Goal: Task Accomplishment & Management: Manage account settings

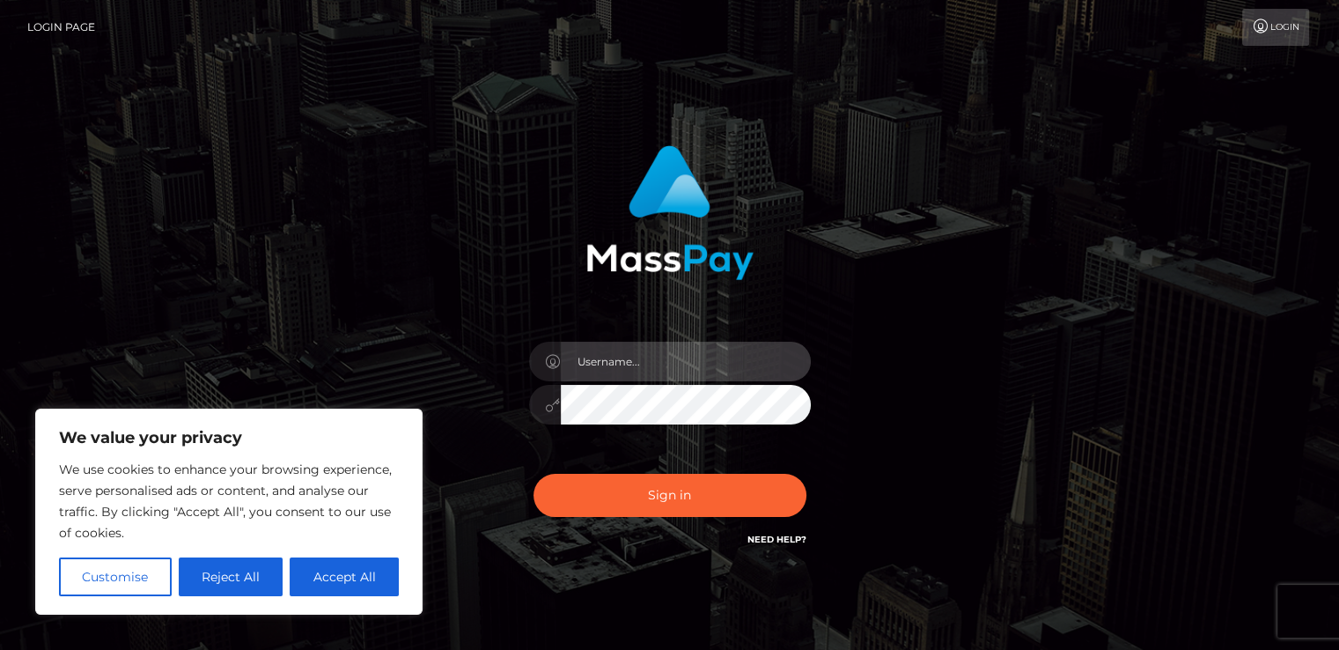
click at [655, 343] on input "text" at bounding box center [686, 362] width 250 height 40
click at [719, 347] on input "rusulamiisa@g" at bounding box center [686, 362] width 250 height 40
click at [716, 351] on input "rusulamiisa@g" at bounding box center [686, 362] width 250 height 40
type input "[EMAIL_ADDRESS][DOMAIN_NAME]"
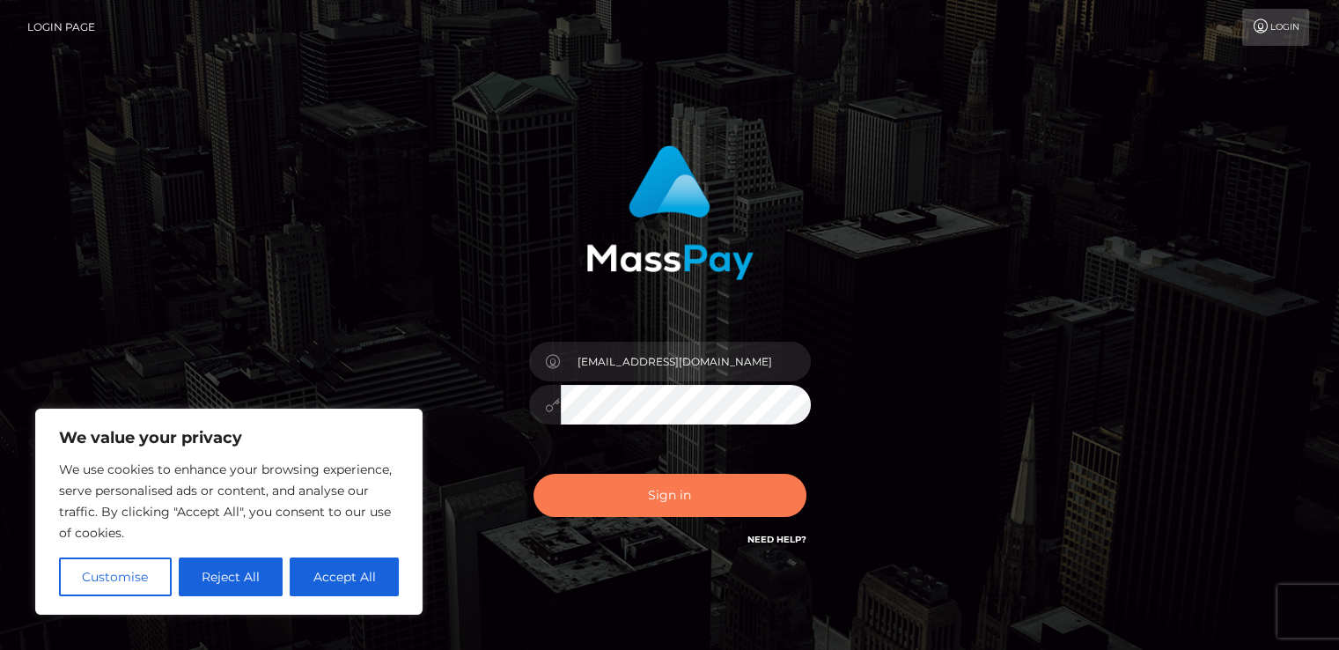
click at [655, 512] on button "Sign in" at bounding box center [669, 495] width 273 height 43
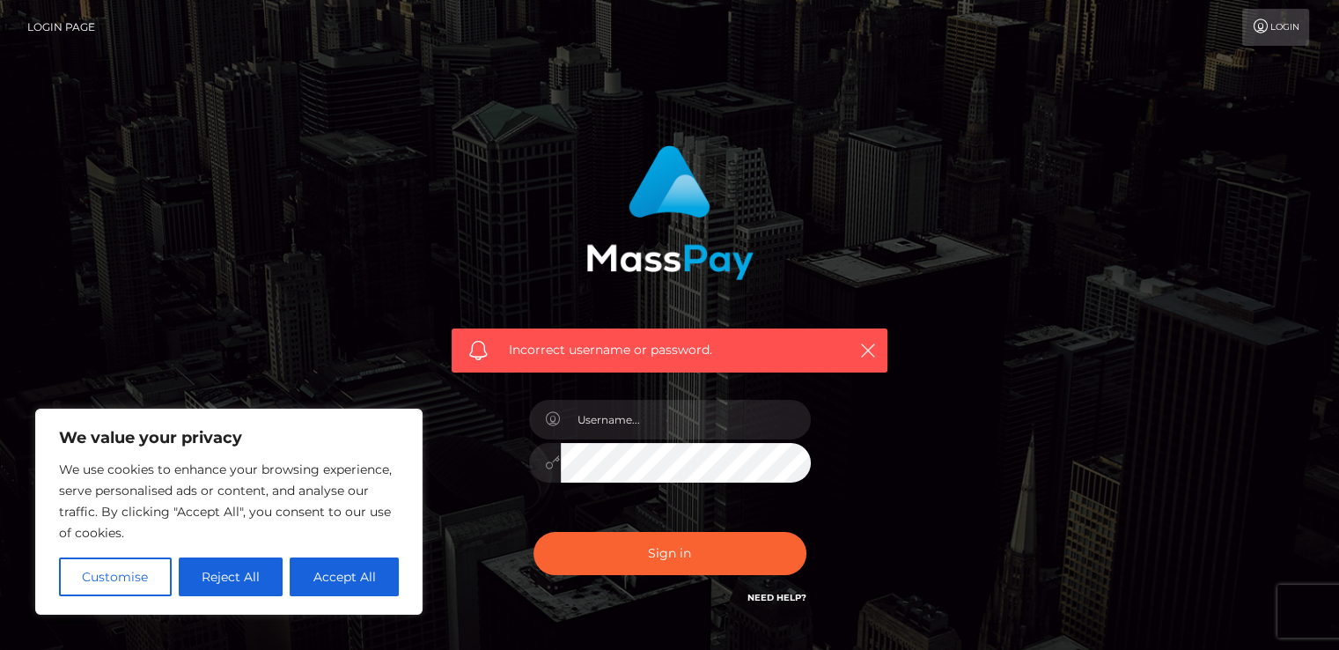
click at [779, 598] on link "Need Help?" at bounding box center [776, 597] width 59 height 11
click at [748, 598] on link "Need Help?" at bounding box center [776, 597] width 59 height 11
click at [754, 598] on link "Need Help?" at bounding box center [776, 597] width 59 height 11
click at [780, 433] on input "text" at bounding box center [686, 420] width 250 height 40
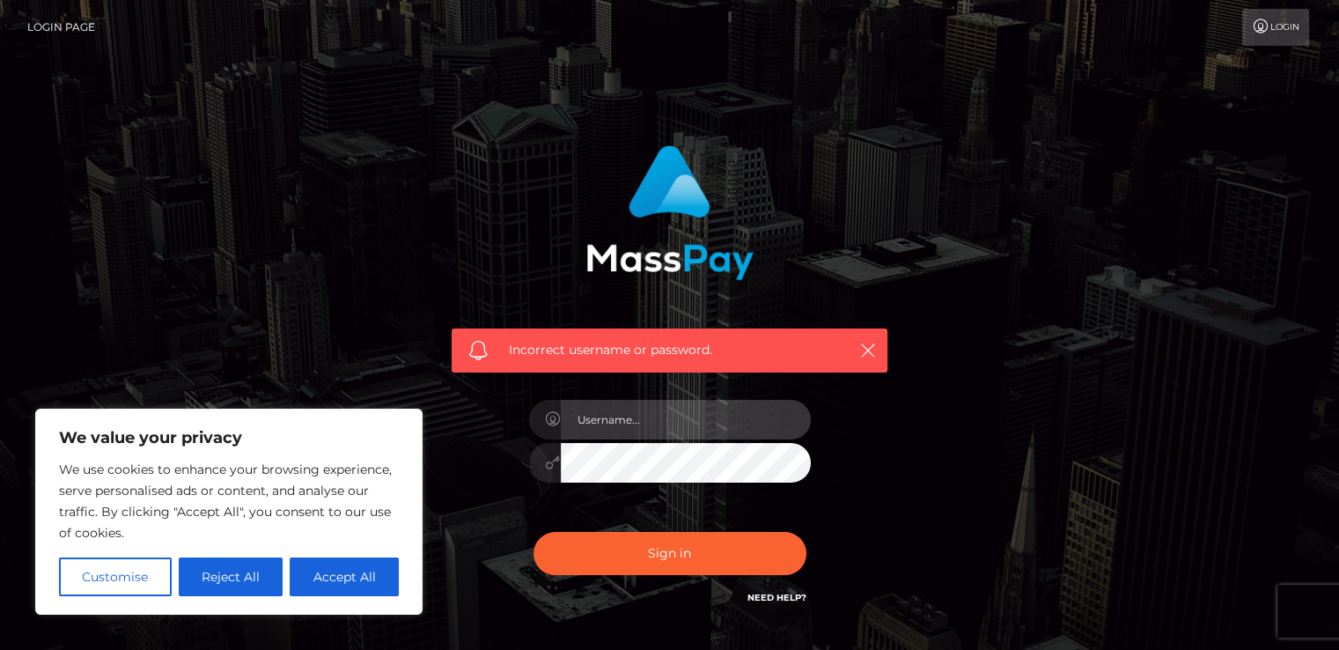
type input "[EMAIL_ADDRESS][DOMAIN_NAME]"
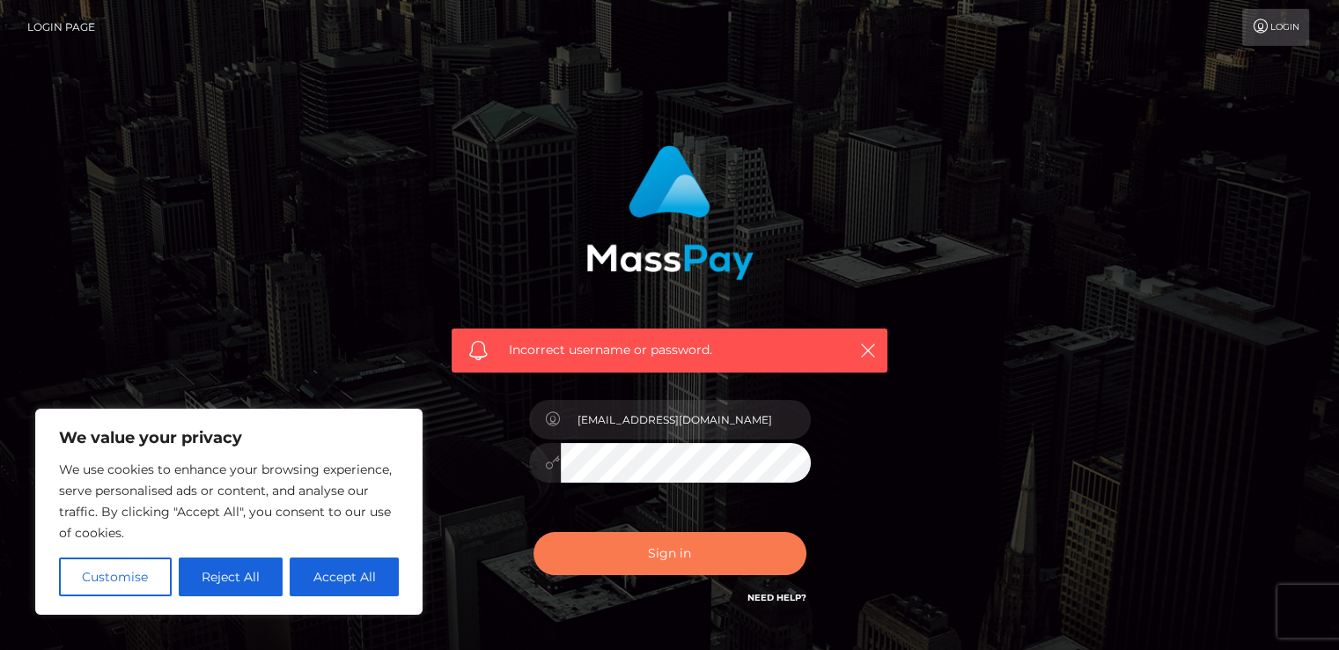
click at [724, 574] on button "Sign in" at bounding box center [669, 553] width 273 height 43
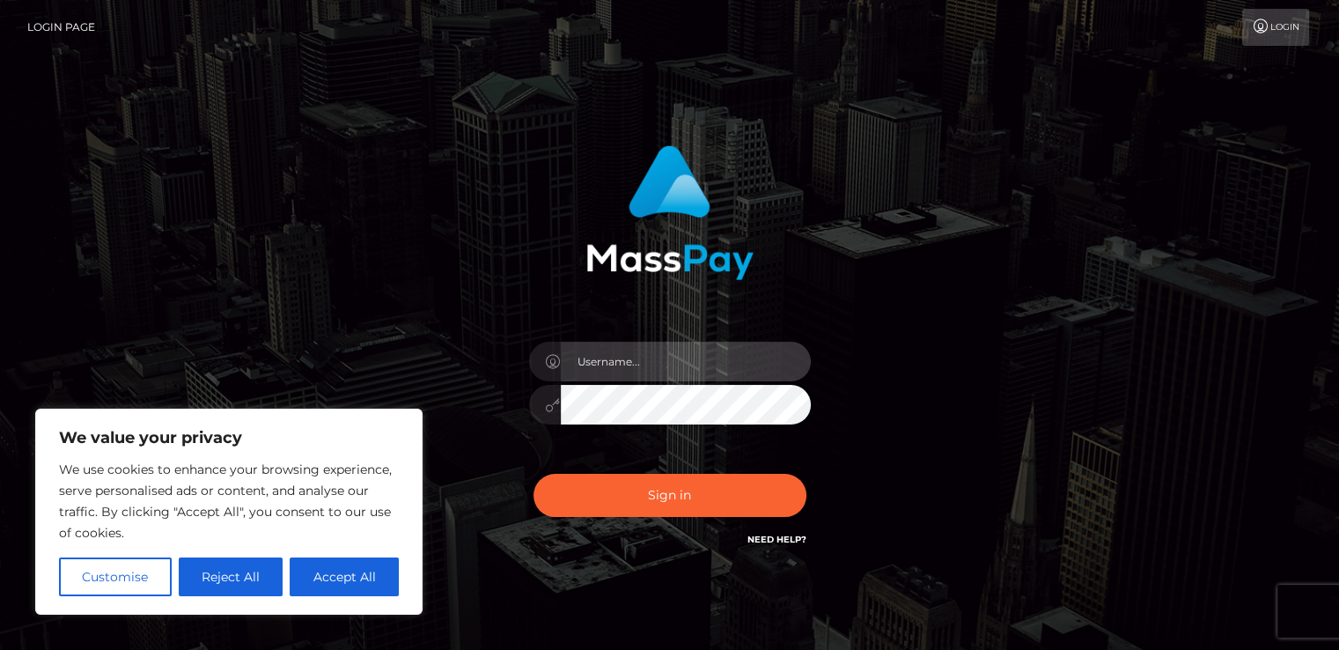
click at [748, 344] on input "text" at bounding box center [686, 362] width 250 height 40
type input "[EMAIL_ADDRESS][DOMAIN_NAME]"
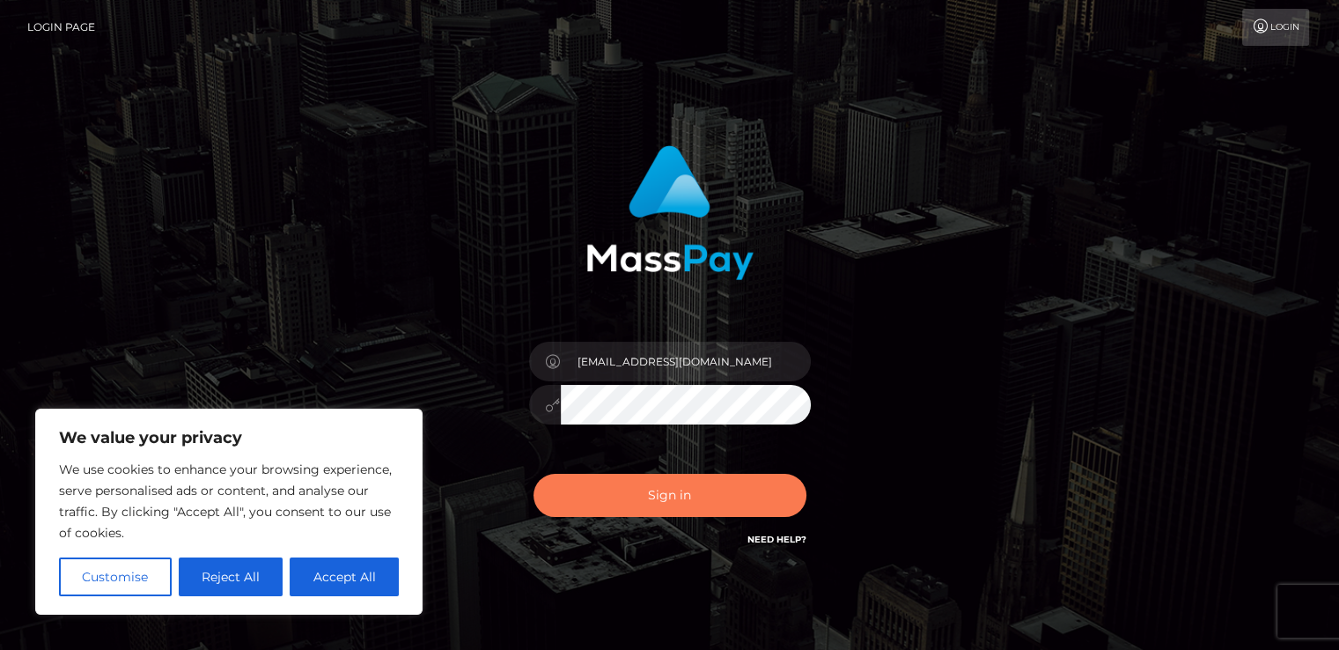
click at [658, 511] on button "Sign in" at bounding box center [669, 495] width 273 height 43
